Goal: Task Accomplishment & Management: Complete application form

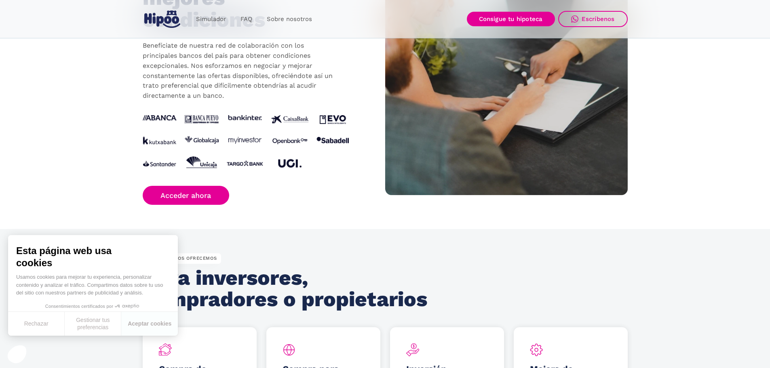
scroll to position [849, 0]
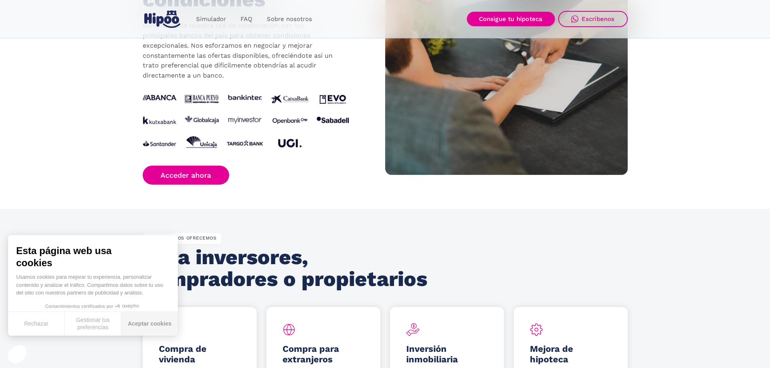
click at [142, 321] on button "Aceptar cookies" at bounding box center [149, 324] width 57 height 24
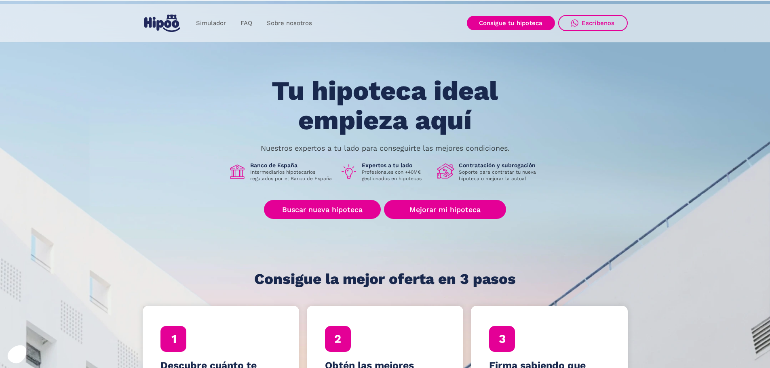
scroll to position [0, 0]
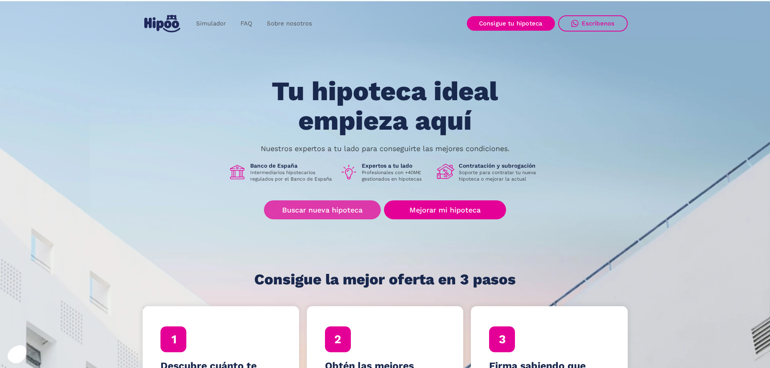
click at [330, 210] on link "Buscar nueva hipoteca" at bounding box center [322, 210] width 117 height 19
click at [327, 207] on link "Buscar nueva hipoteca" at bounding box center [322, 210] width 117 height 19
